Goal: Task Accomplishment & Management: Manage account settings

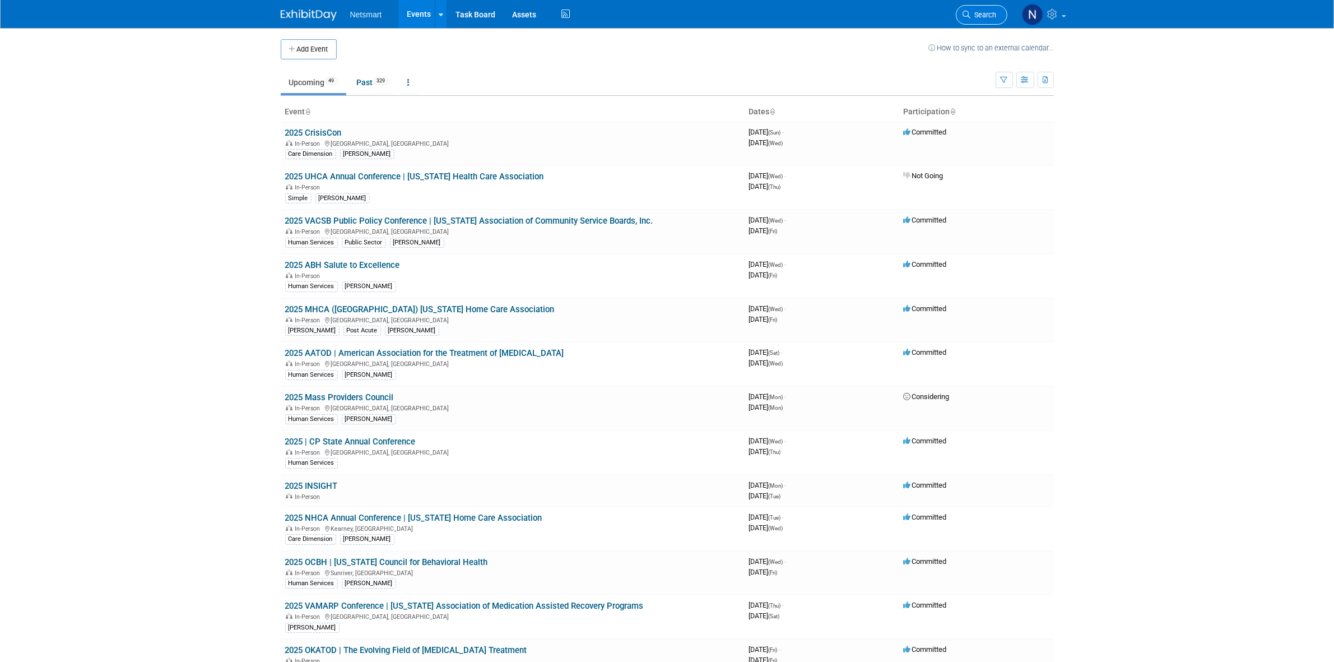
click at [985, 13] on span "Search" at bounding box center [984, 15] width 26 height 8
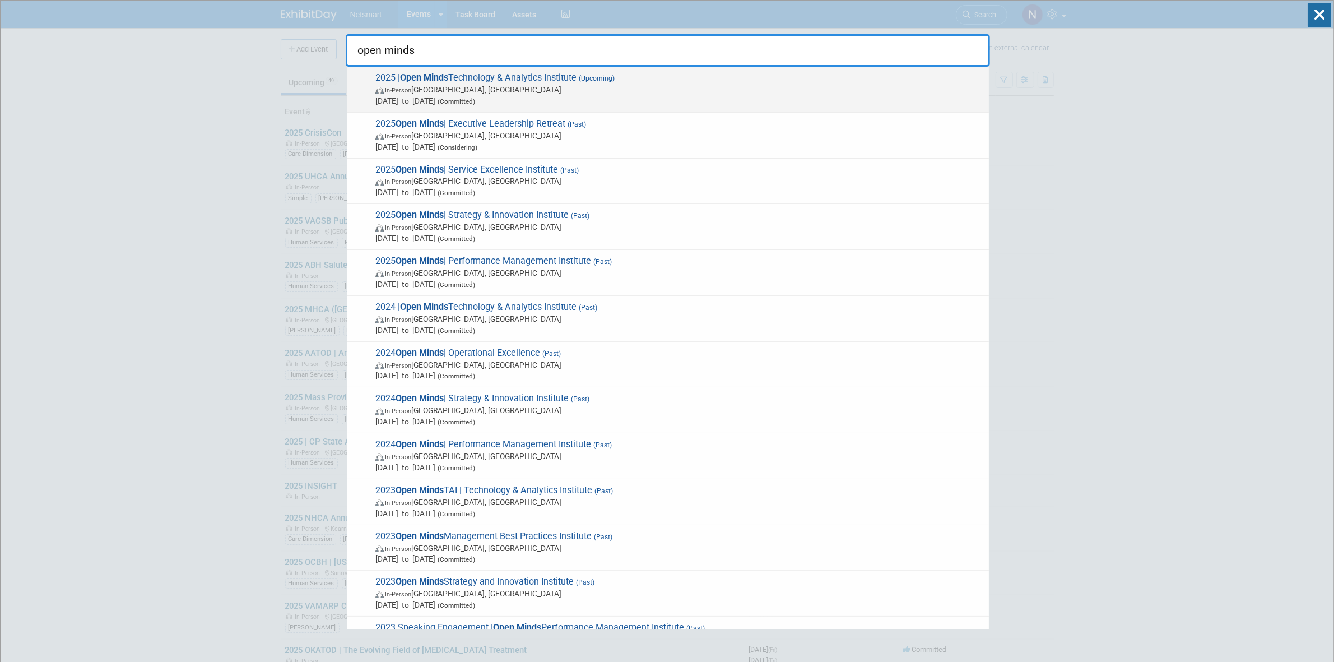
type input "open minds"
click at [415, 77] on strong "Open Minds" at bounding box center [424, 77] width 48 height 11
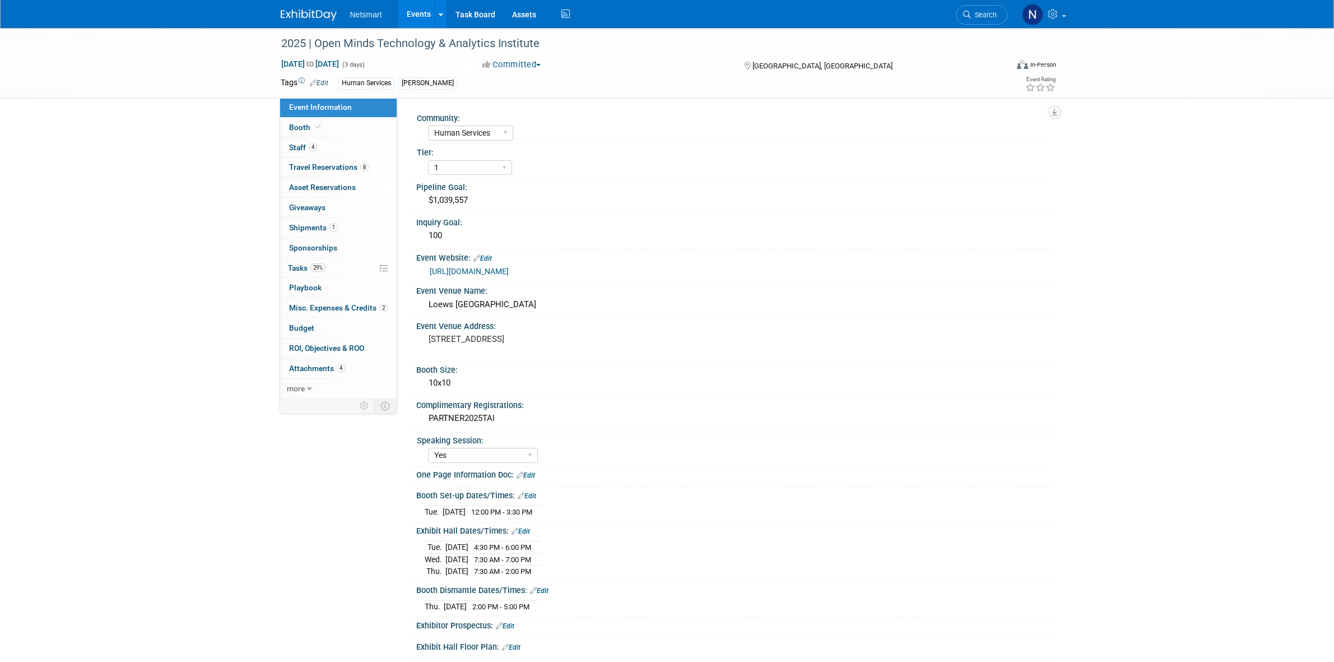
select select "Human Services"
select select "1"
select select "Yes"
click at [333, 268] on link "29% Tasks 29%" at bounding box center [338, 268] width 117 height 20
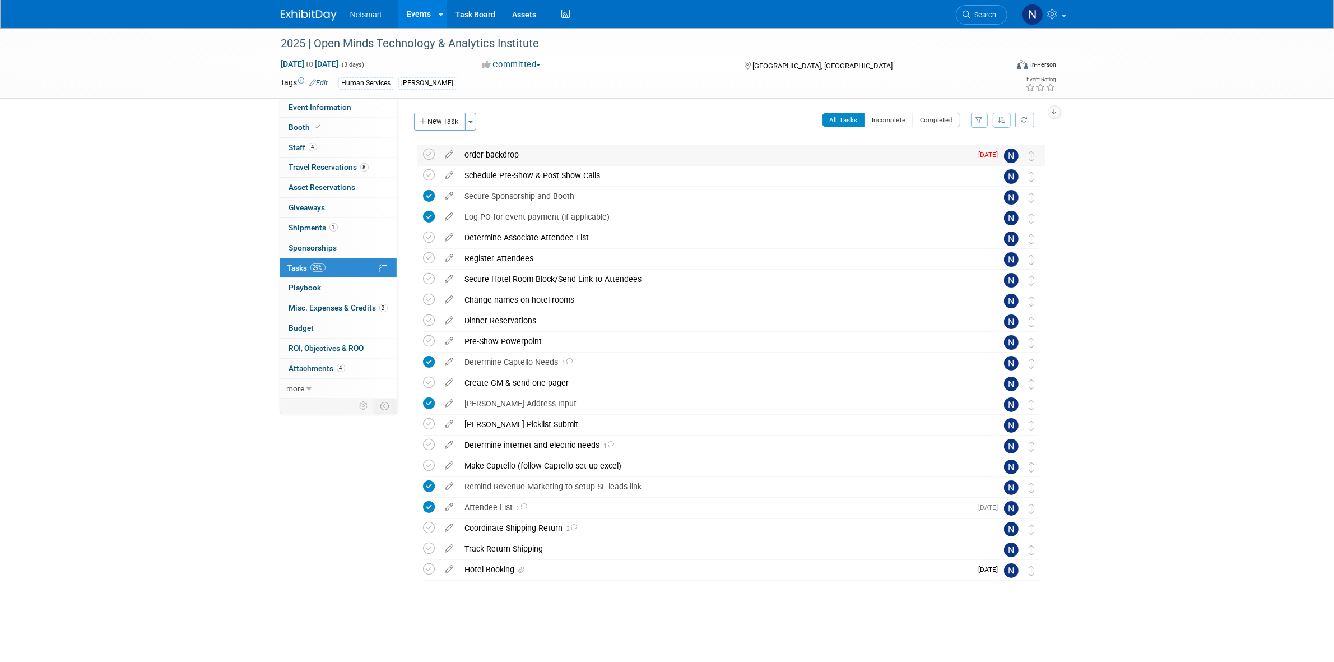
click at [489, 153] on div "order backdrop" at bounding box center [716, 154] width 513 height 19
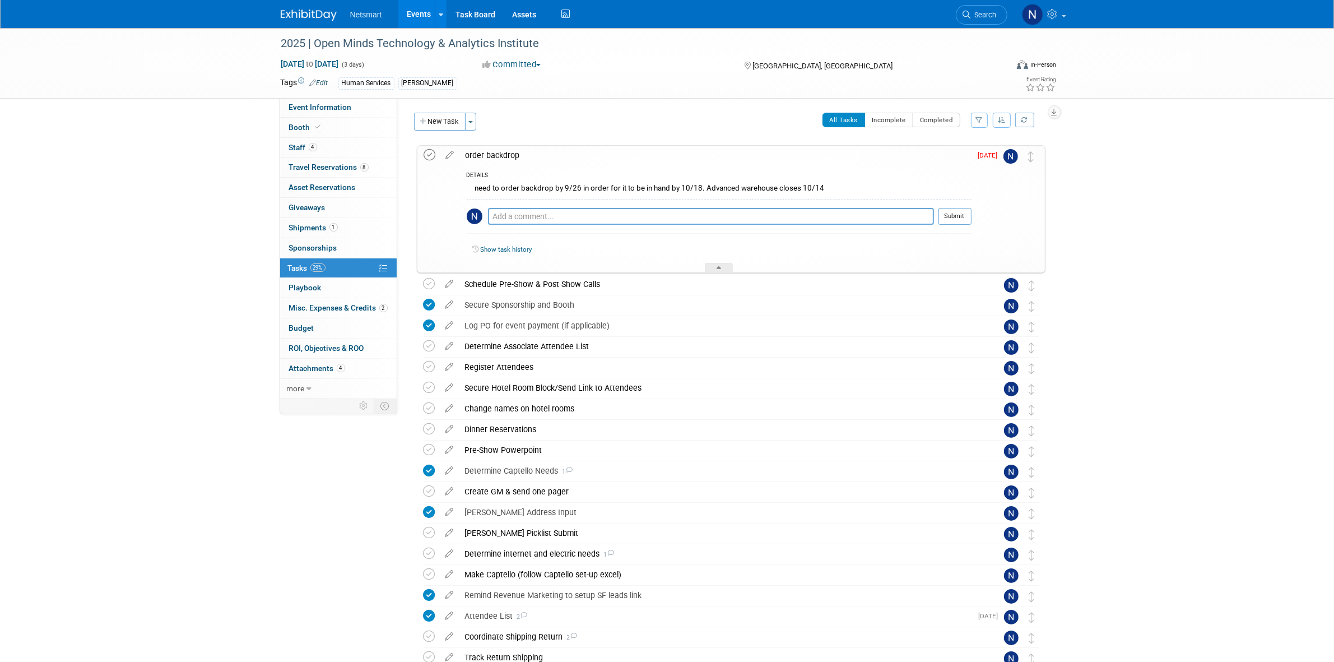
click at [430, 155] on icon at bounding box center [430, 155] width 12 height 12
click at [432, 155] on icon at bounding box center [430, 155] width 12 height 12
click at [448, 155] on icon at bounding box center [451, 153] width 20 height 14
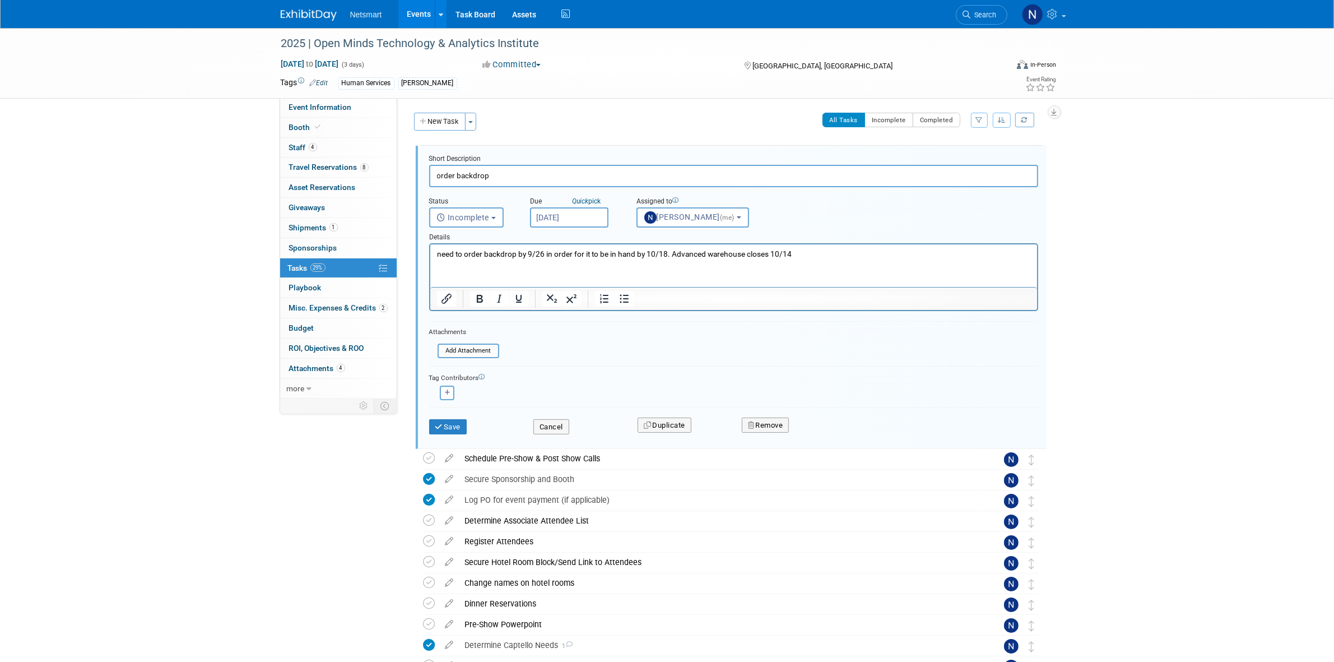
click at [560, 214] on input "Sep 24, 2025" at bounding box center [569, 217] width 78 height 20
click at [693, 238] on icon at bounding box center [691, 240] width 8 height 8
select select "9"
click at [793, 253] on p "need to order backdrop by 9/26 in order for it to be in hand by 10/18. Advanced…" at bounding box center [734, 254] width 594 height 11
click at [839, 259] on html "need to order backdrop by 9/26 in order for it to be in hand by 10/18. Advanced…" at bounding box center [733, 251] width 607 height 15
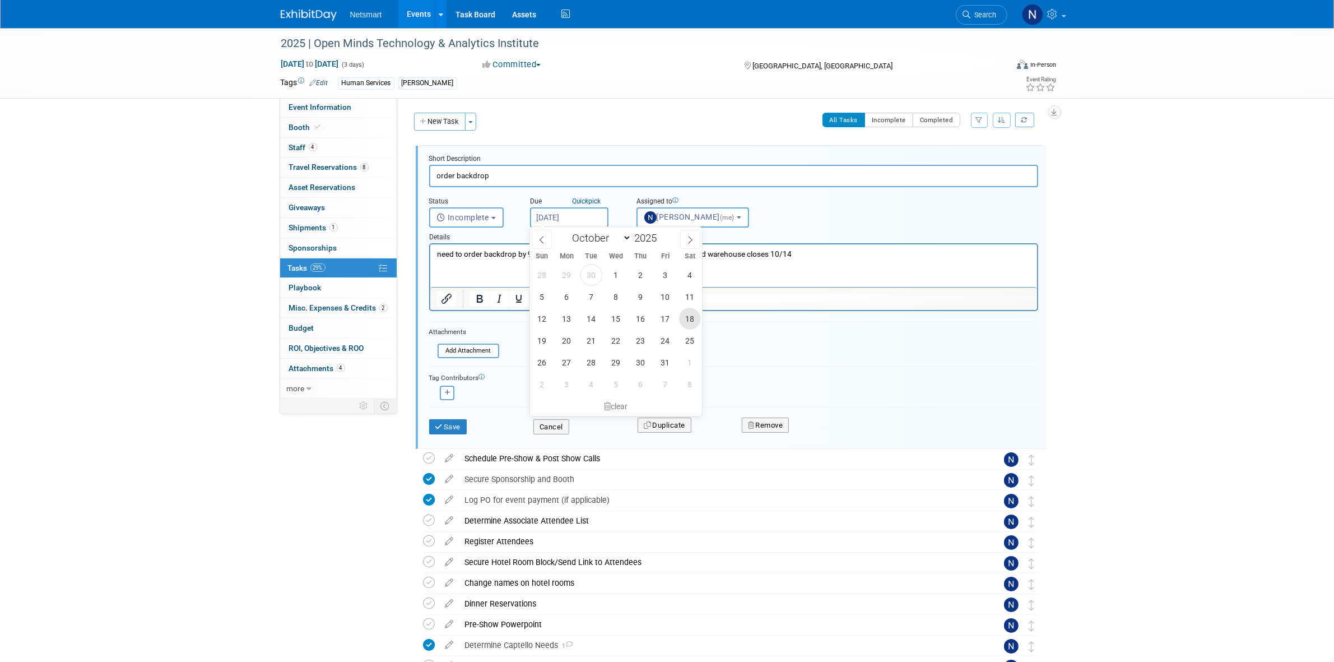
click at [692, 319] on span "18" at bounding box center [690, 319] width 22 height 22
type input "Oct 18, 2025"
click at [665, 257] on p "need to order backdrop by 9/26 in order for it to be in hand by 10/18. Advanced…" at bounding box center [734, 254] width 594 height 11
click at [813, 255] on p "need to order backdrop by 9/26 in order for it to be in hand by 10/18. Advanced…" at bounding box center [734, 254] width 594 height 11
click at [662, 254] on p "need to order backdrop by 9/26 in order for it to be in hand by 10/18. Advanced…" at bounding box center [734, 254] width 594 height 11
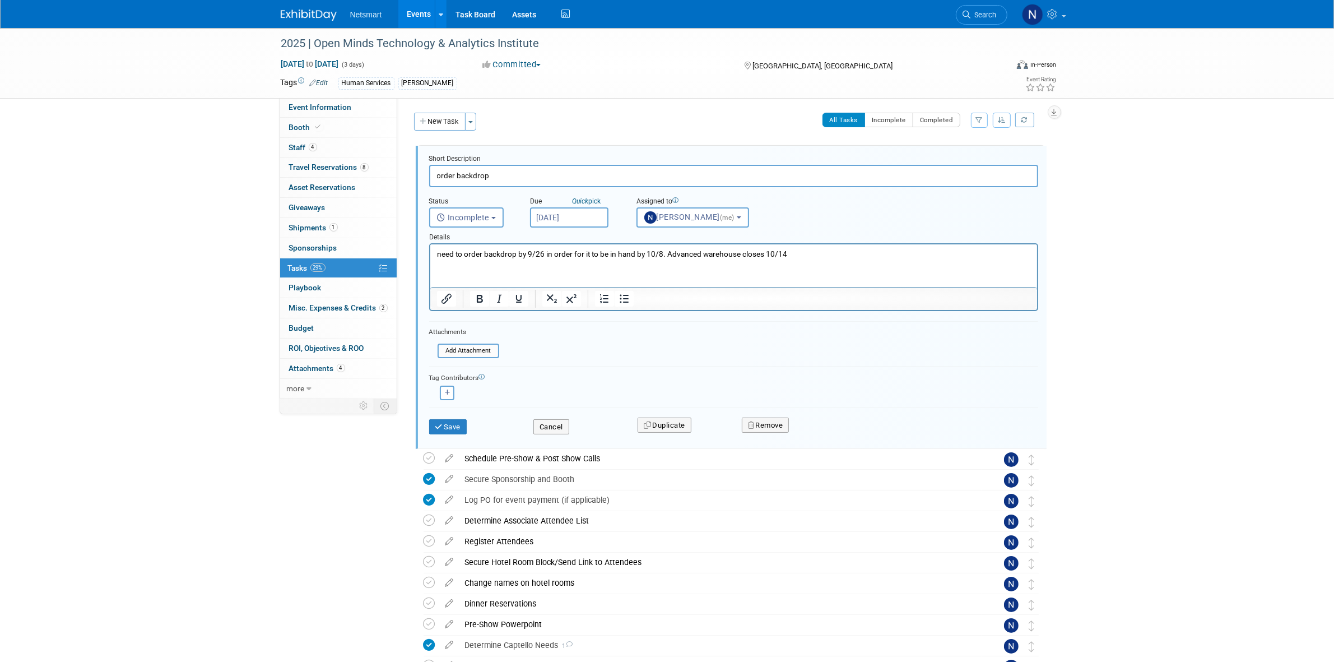
click at [571, 214] on input "Oct 18, 2025" at bounding box center [569, 217] width 78 height 20
click at [617, 296] on span "8" at bounding box center [616, 297] width 22 height 22
type input "[DATE]"
click at [457, 433] on div "Save Cancel Duplicate Remove" at bounding box center [734, 425] width 626 height 26
click at [453, 425] on button "Save" at bounding box center [448, 427] width 38 height 16
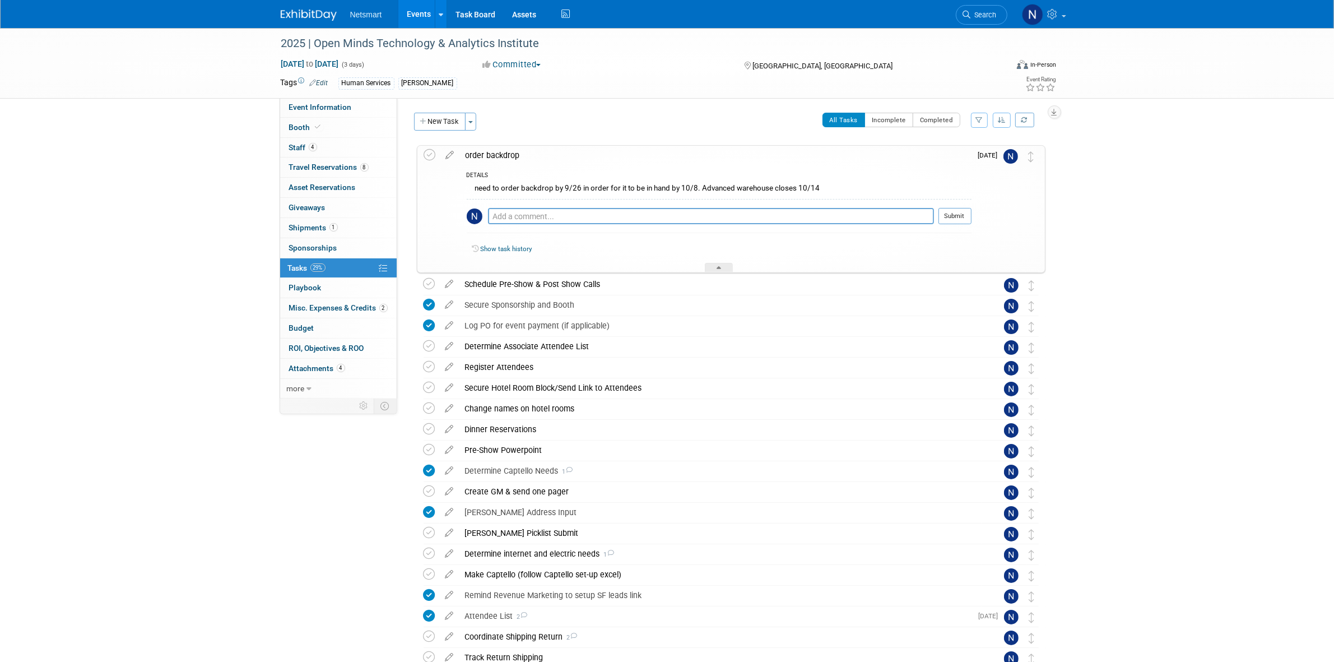
click at [1254, 237] on div "2025 | Open Minds Technology & Analytics Institute Oct 21, 2025 to Oct 23, 2025…" at bounding box center [667, 393] width 1334 height 730
click at [716, 265] on div at bounding box center [719, 268] width 28 height 10
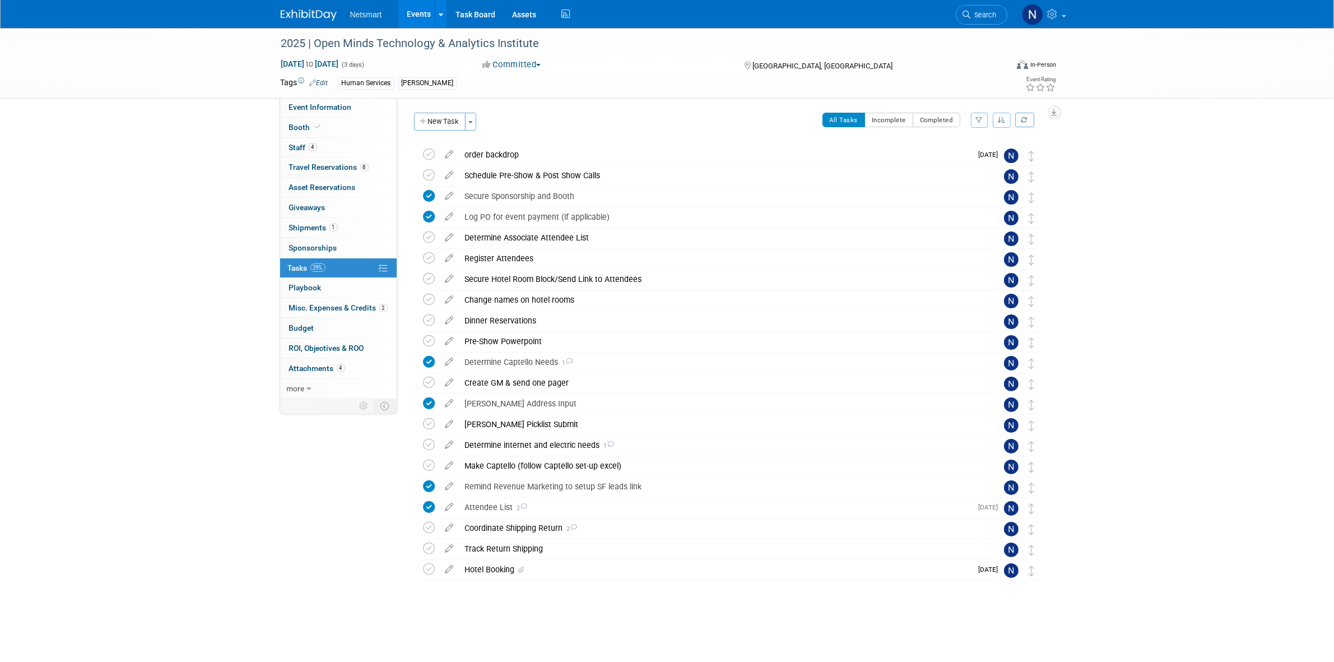
click at [1136, 426] on div "2025 | Open Minds Technology & Analytics Institute Oct 21, 2025 to Oct 23, 2025…" at bounding box center [667, 338] width 1334 height 621
click at [369, 108] on link "Event Information" at bounding box center [338, 108] width 117 height 20
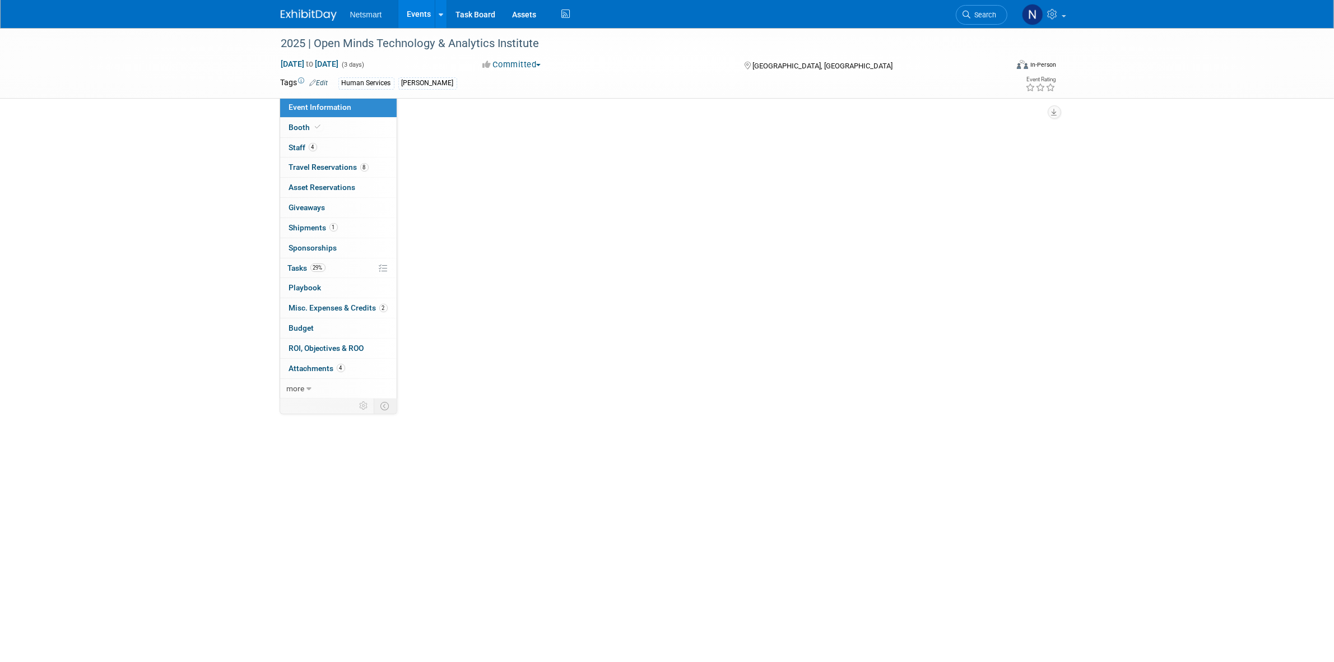
select select "Human Services"
select select "1"
select select "Yes"
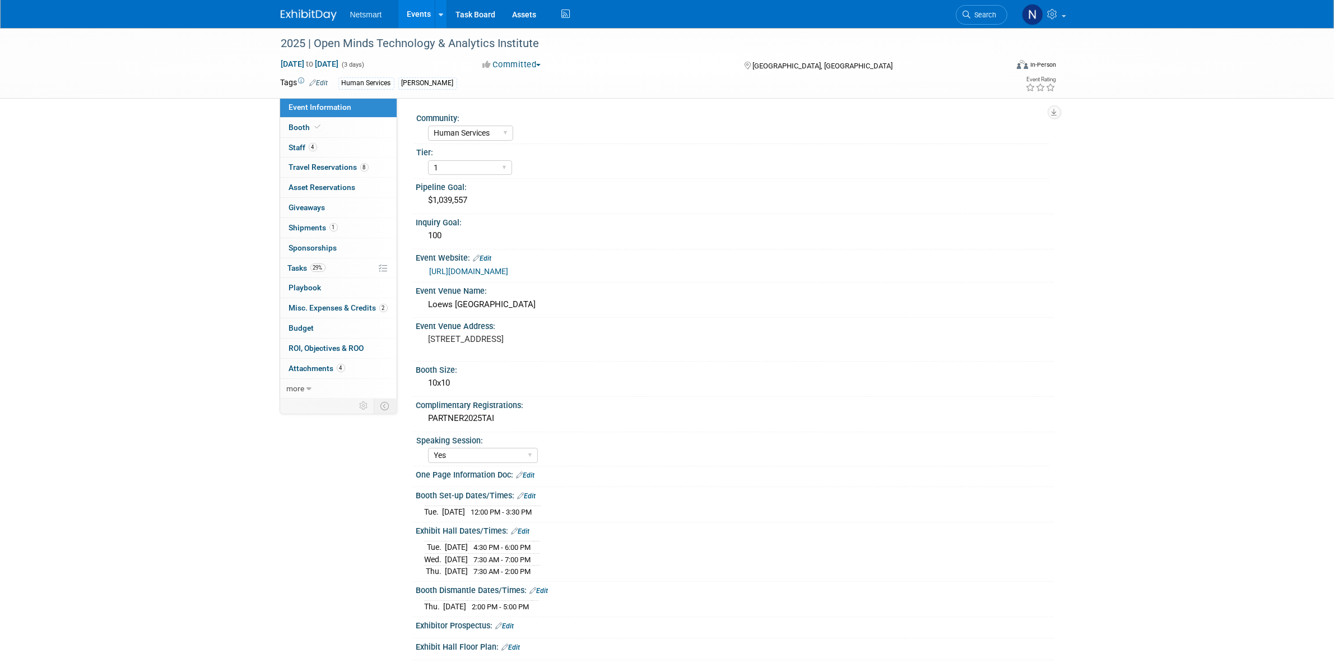
scroll to position [73, 0]
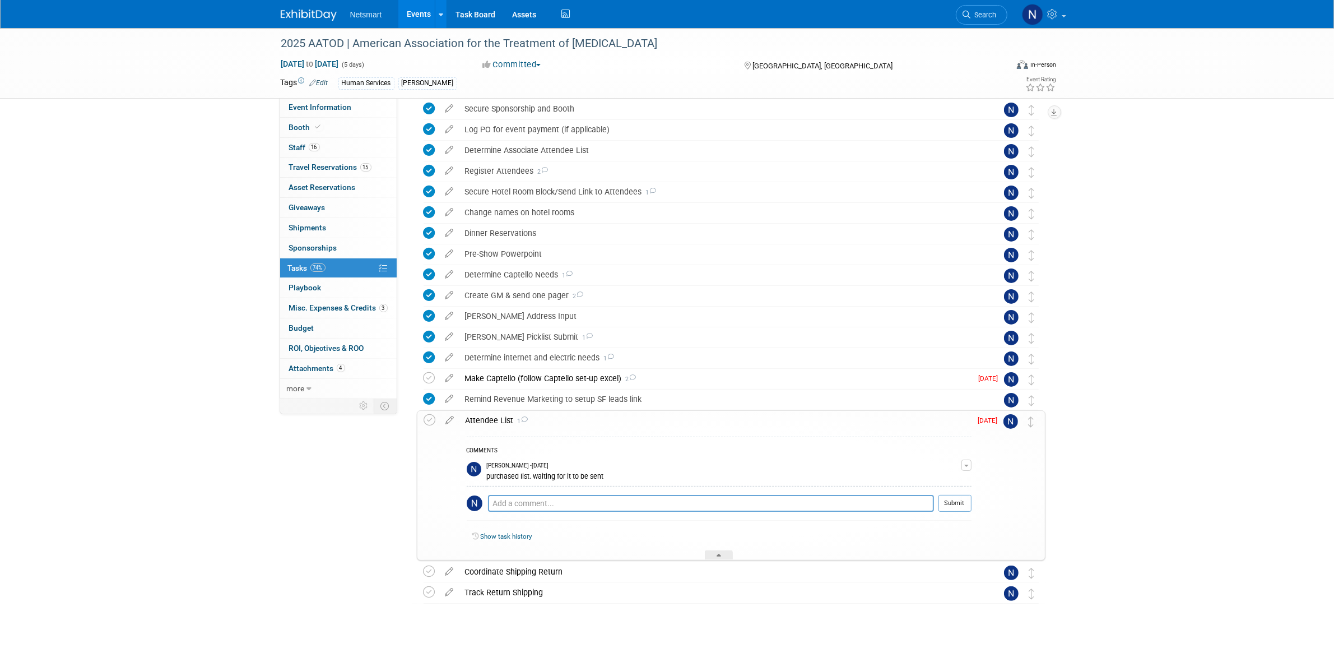
scroll to position [160, 0]
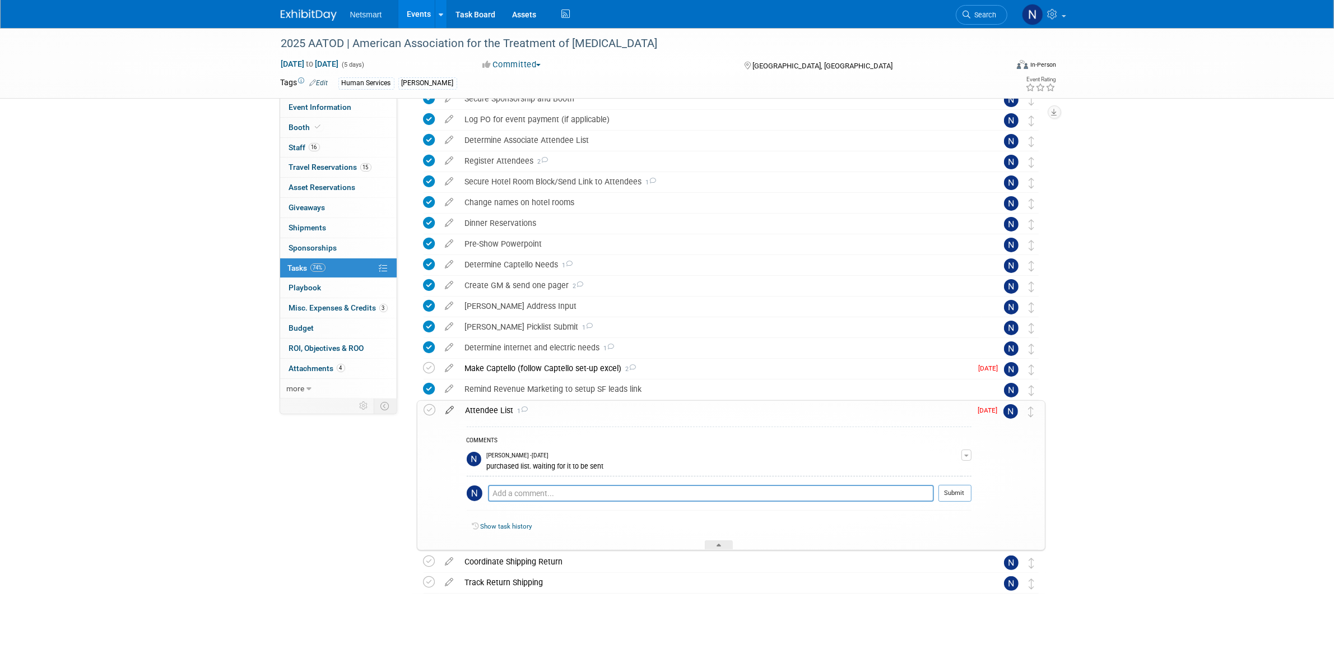
click at [448, 410] on icon at bounding box center [451, 408] width 20 height 14
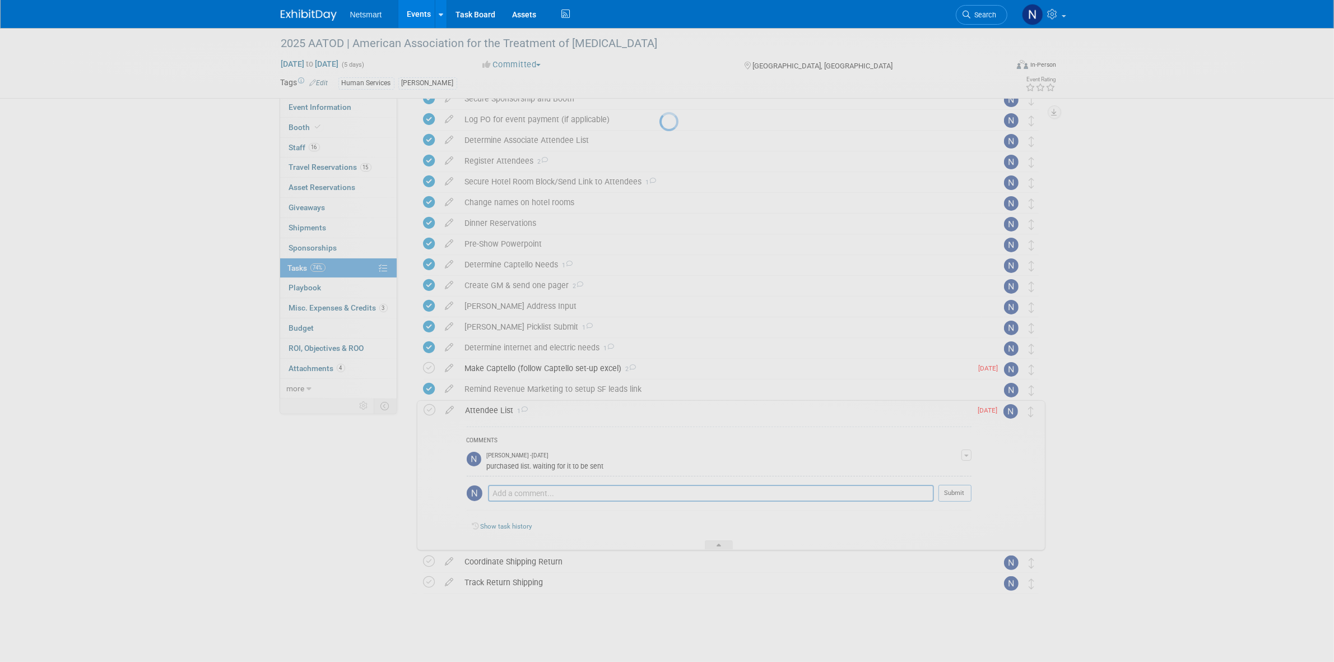
select select "8"
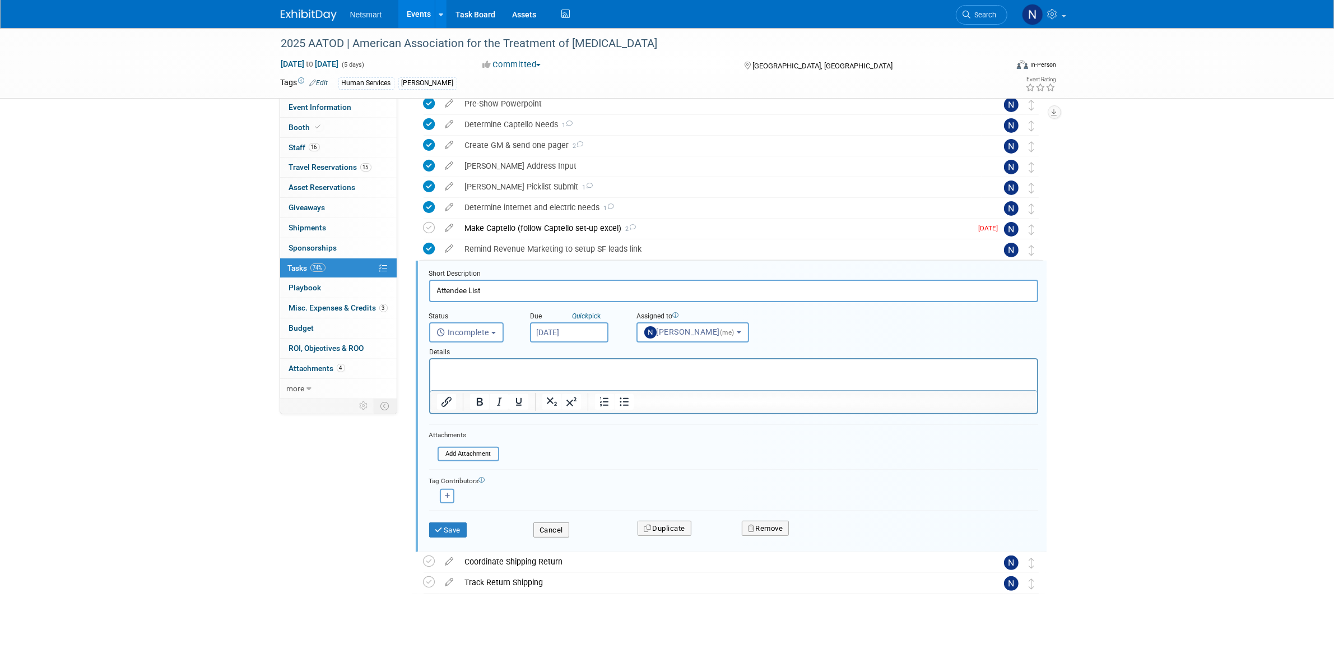
scroll to position [0, 0]
click at [556, 340] on body "Netsmart Events Add Event Bulk Upload Events Shareable Event Boards Recently Vi…" at bounding box center [667, 31] width 1334 height 662
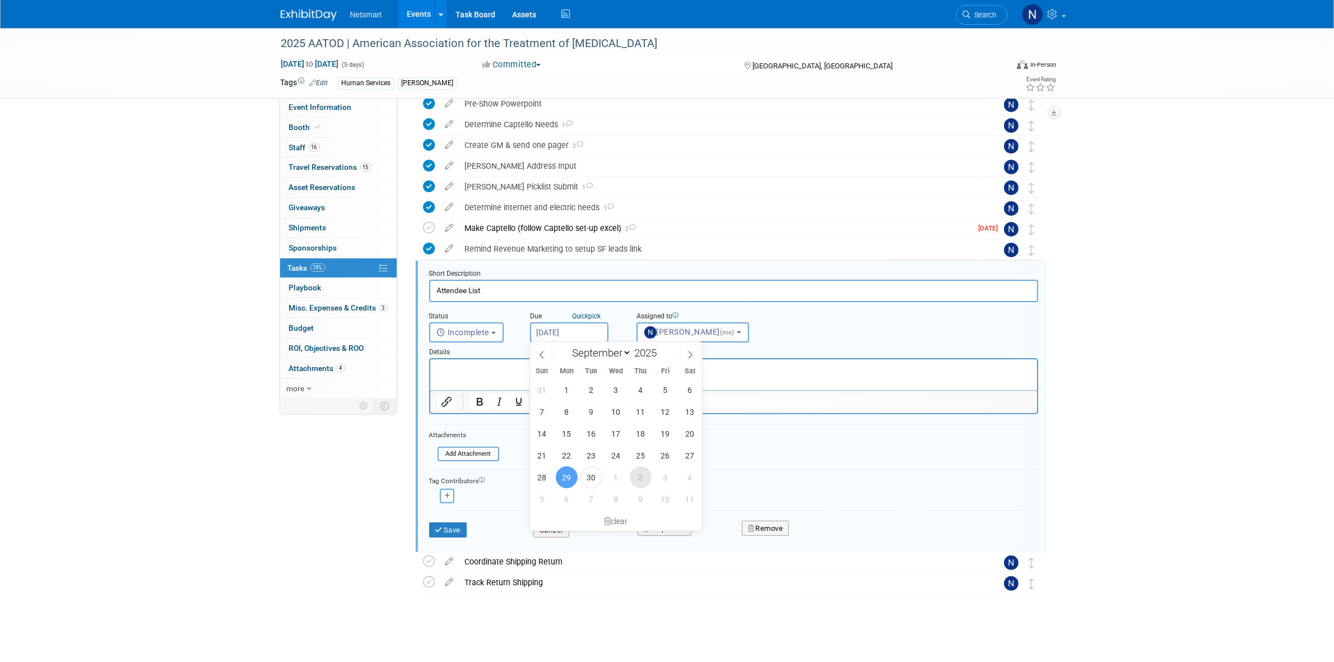
click at [637, 477] on span "2" at bounding box center [641, 477] width 22 height 22
type input "[DATE]"
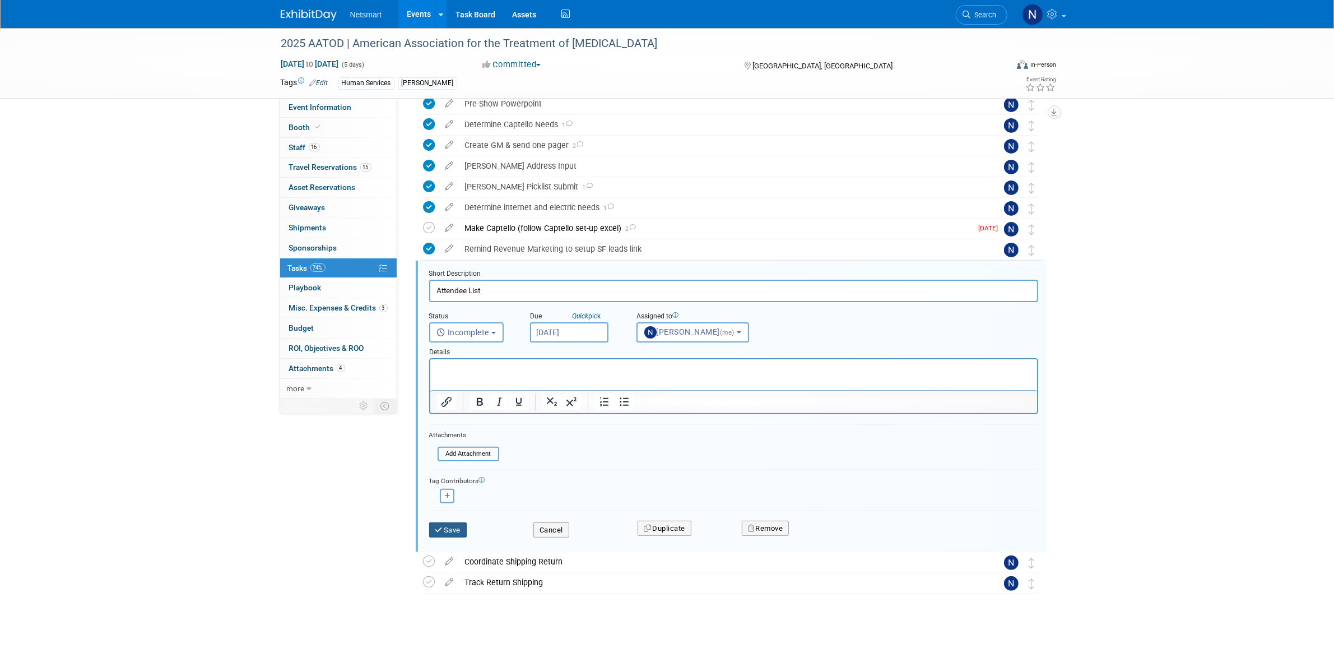
click at [456, 531] on button "Save" at bounding box center [448, 530] width 38 height 16
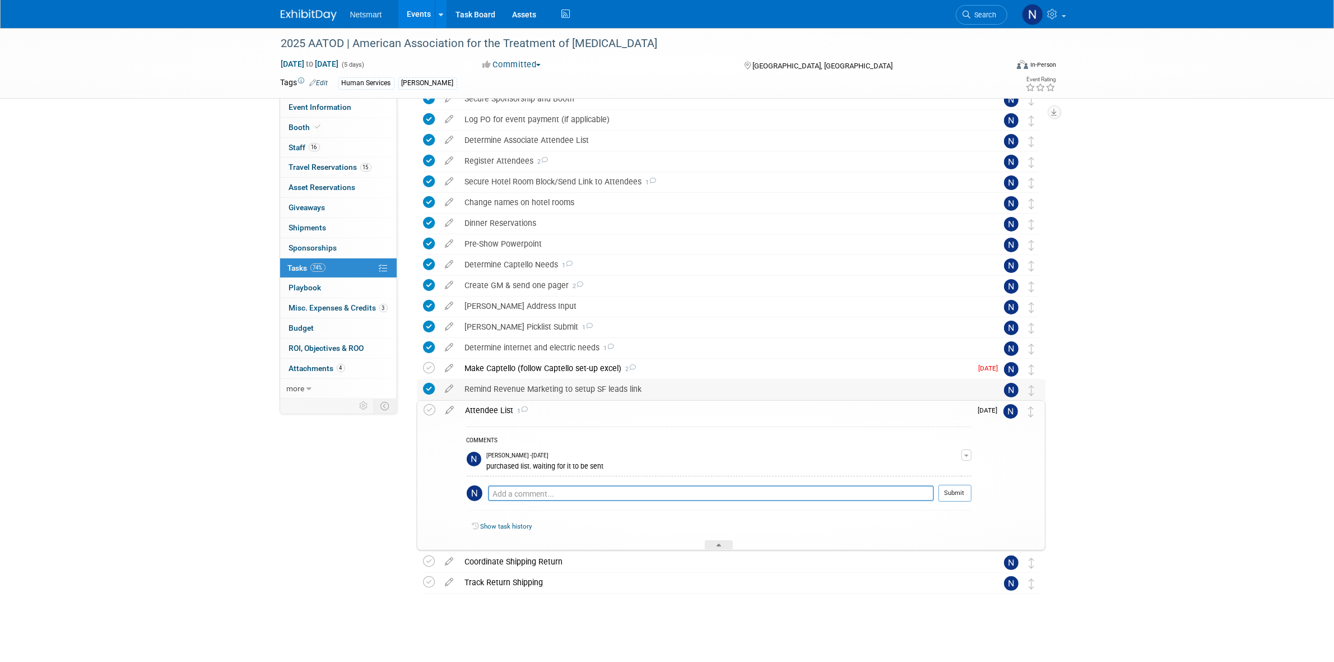
scroll to position [160, 0]
click at [551, 491] on textarea at bounding box center [711, 493] width 446 height 16
type textarea "received and need to send to scrubbing"
click at [956, 503] on td "Submit" at bounding box center [953, 497] width 38 height 25
click at [960, 497] on button "Submit" at bounding box center [955, 493] width 33 height 17
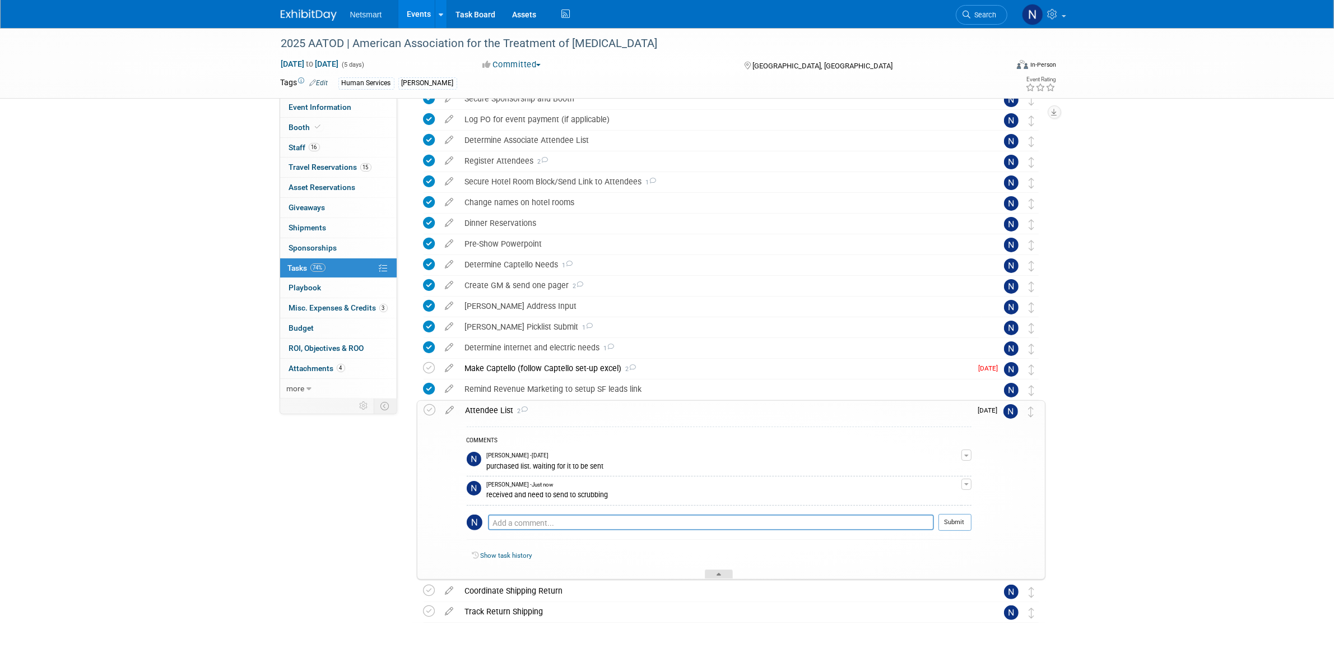
click at [718, 577] on icon at bounding box center [719, 576] width 4 height 7
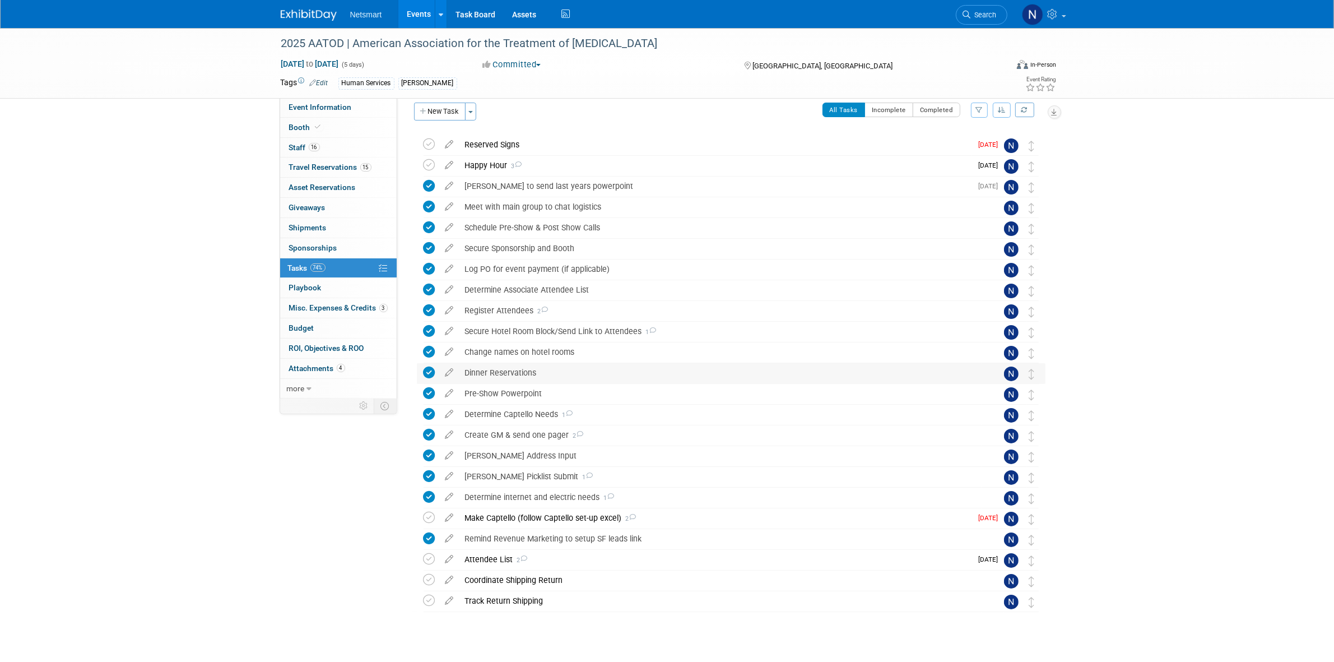
scroll to position [0, 0]
